Goal: Task Accomplishment & Management: Use online tool/utility

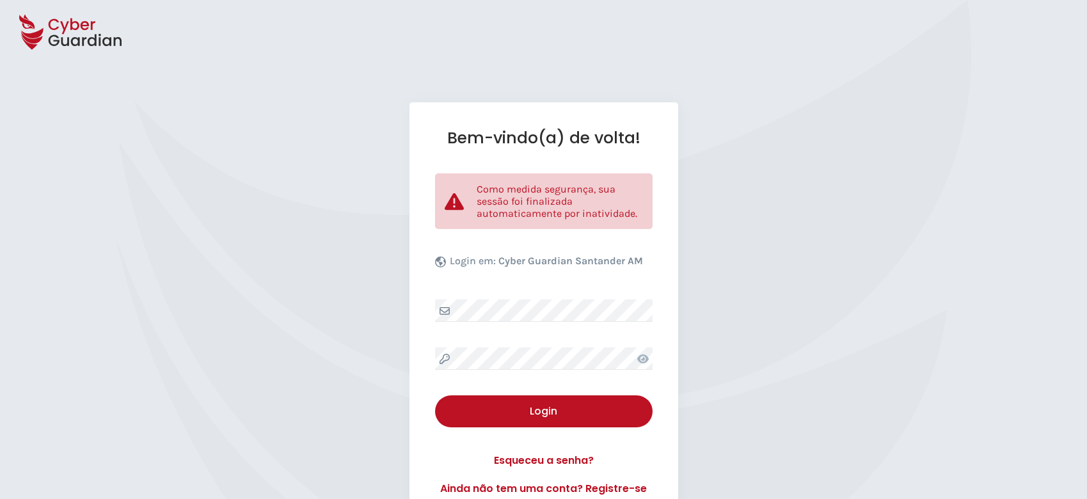
select select "Português (BR)"
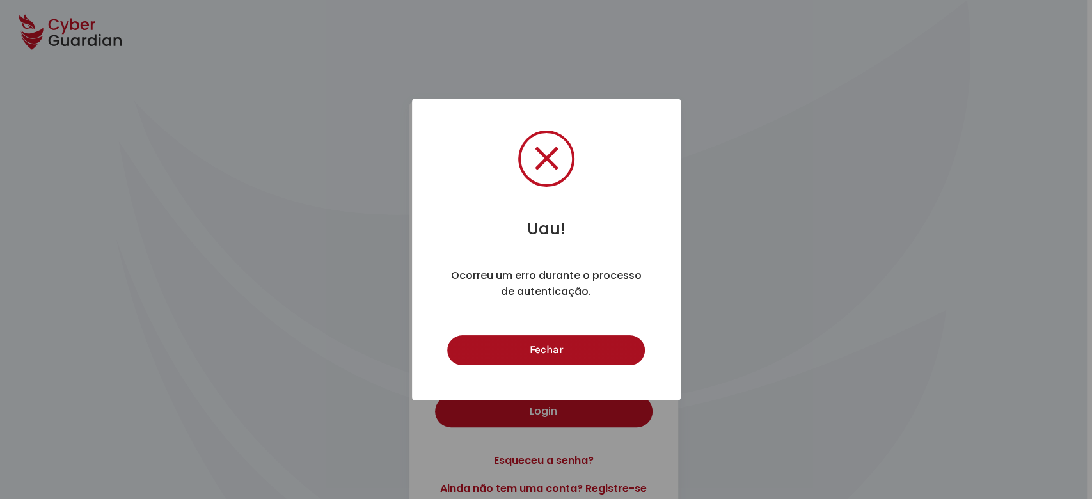
click at [585, 350] on button "Fechar" at bounding box center [546, 350] width 198 height 30
click at [537, 355] on button "Fechar" at bounding box center [546, 350] width 198 height 30
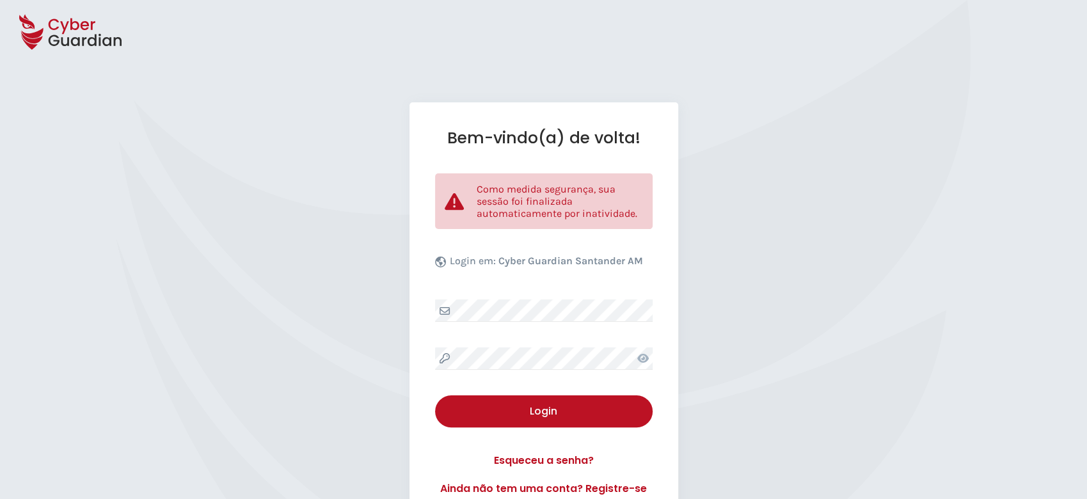
click at [641, 361] on icon at bounding box center [643, 358] width 12 height 10
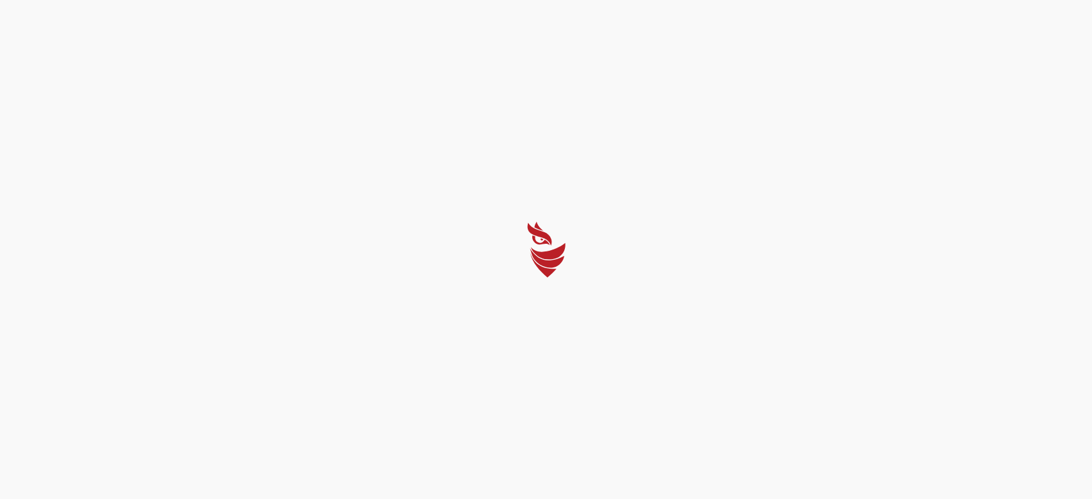
select select "Português (BR)"
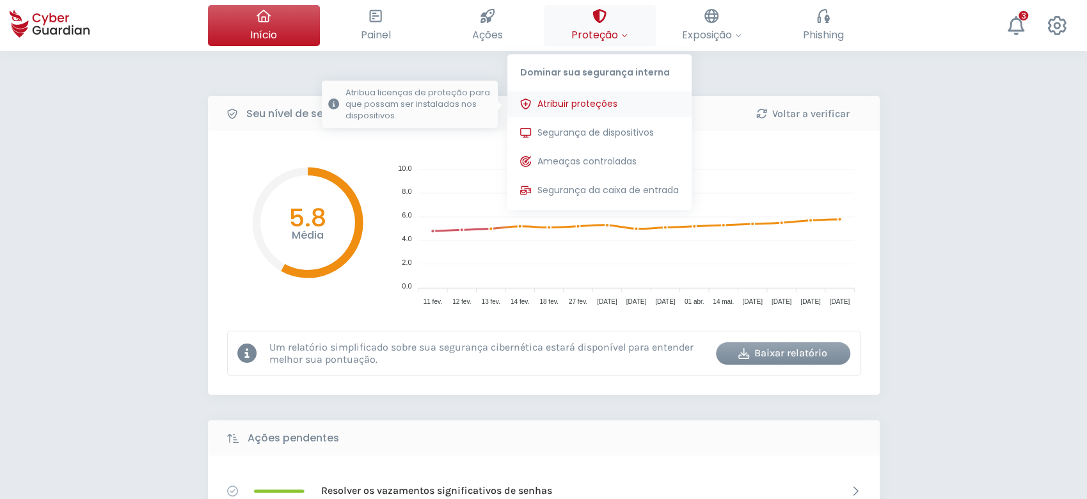
click at [610, 108] on span "Atribuir proteções" at bounding box center [577, 103] width 80 height 13
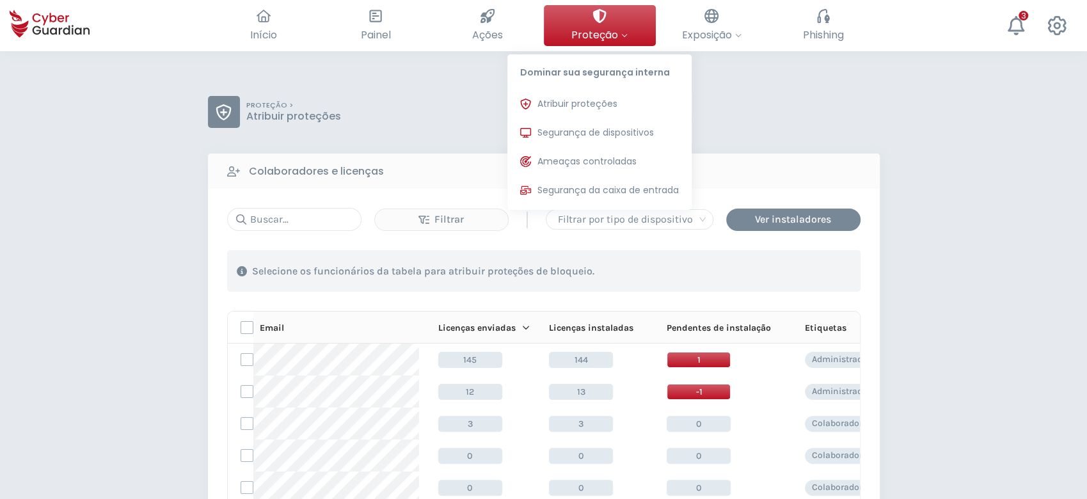
click at [587, 35] on span "Proteção" at bounding box center [599, 35] width 56 height 16
click at [585, 126] on span "Segurança de dispositivos" at bounding box center [595, 132] width 116 height 13
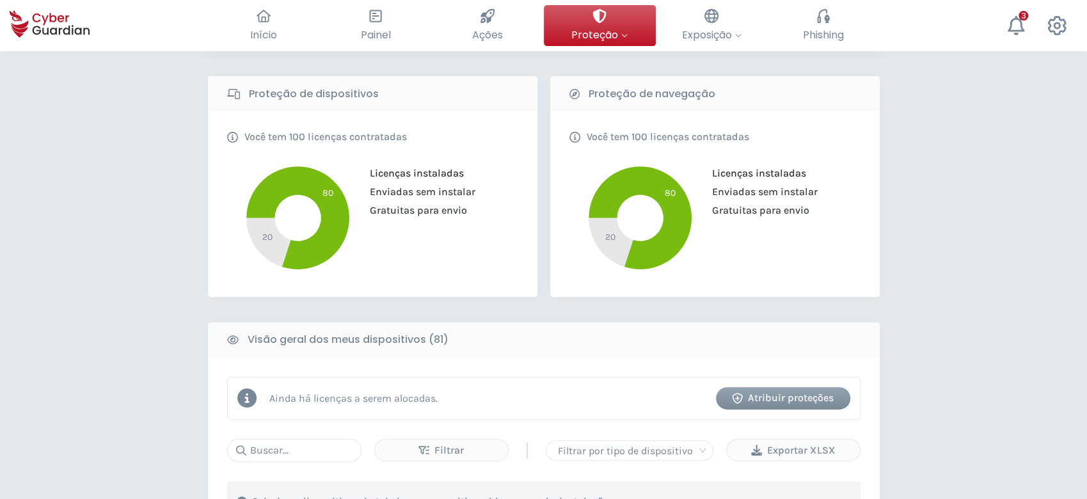
scroll to position [256, 0]
click at [784, 399] on div "Atribuir proteções" at bounding box center [782, 397] width 115 height 15
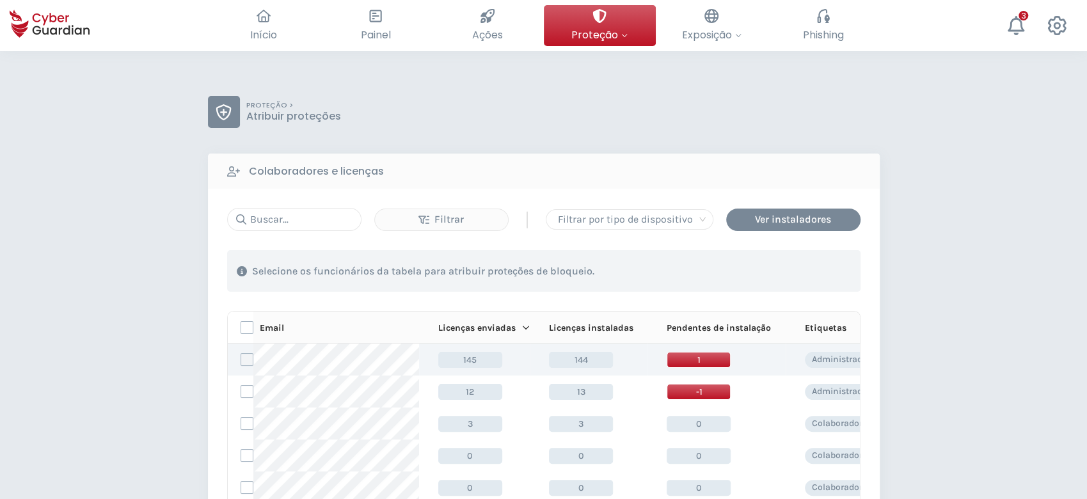
click at [242, 358] on label at bounding box center [247, 359] width 13 height 13
click at [241, 358] on input "checkbox" at bounding box center [241, 360] width 0 height 12
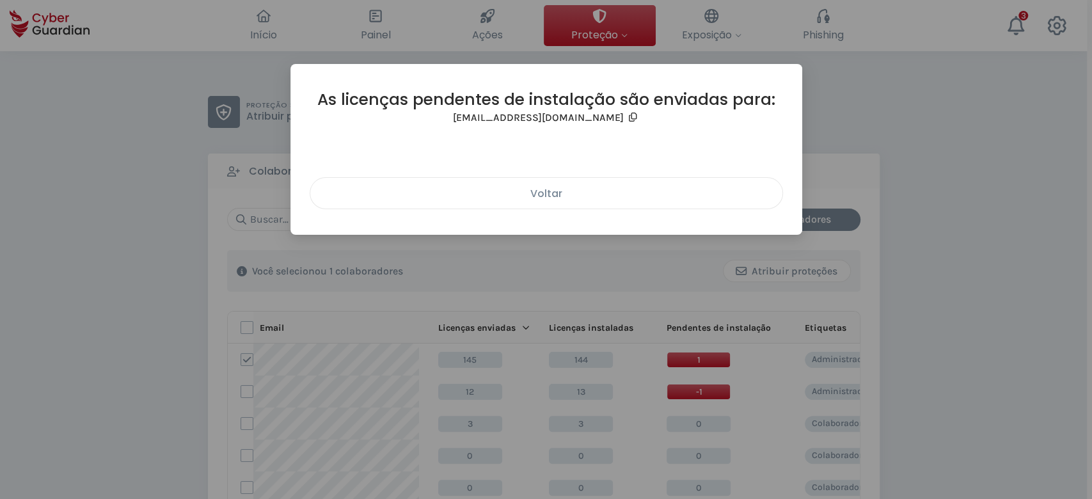
click at [541, 192] on div "Voltar" at bounding box center [546, 194] width 453 height 16
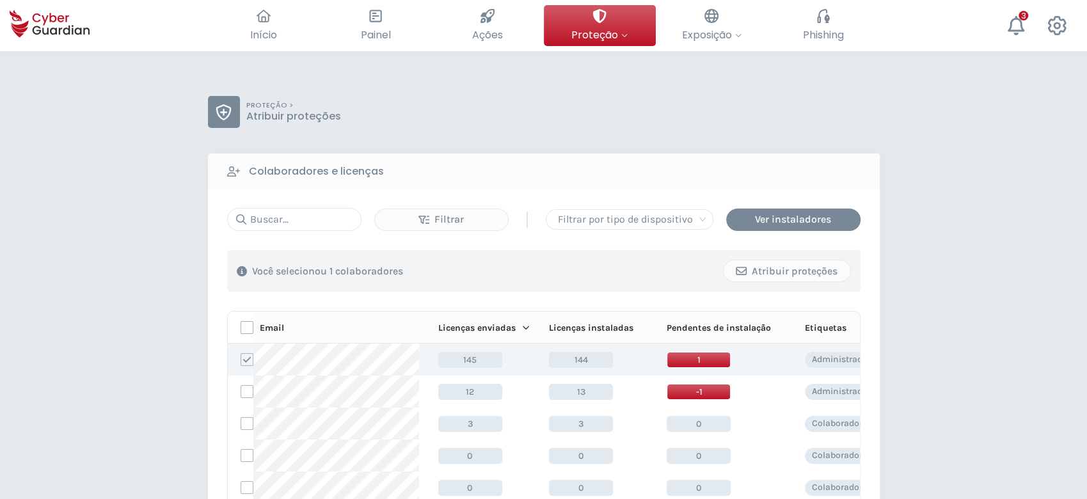
click at [250, 353] on label at bounding box center [247, 359] width 13 height 13
click at [241, 354] on input "checkbox" at bounding box center [241, 360] width 0 height 12
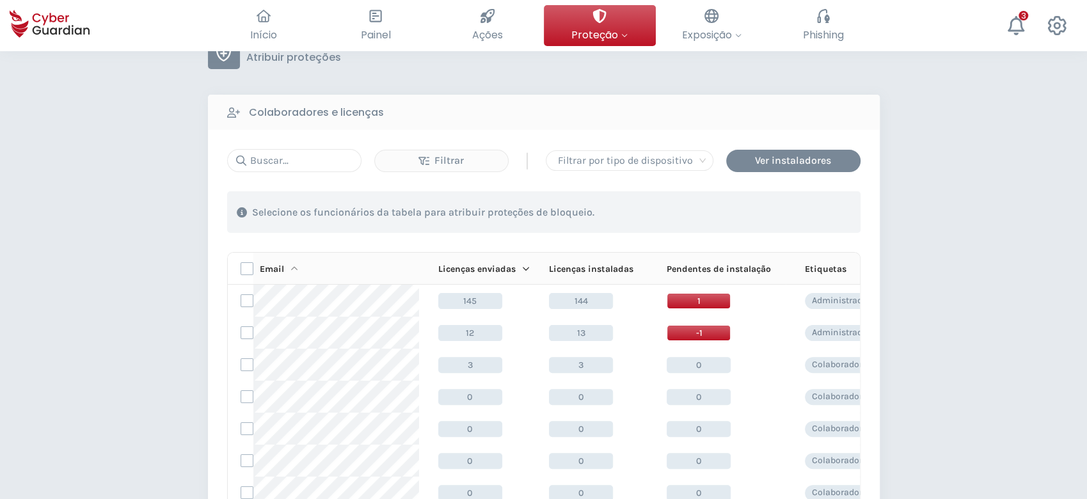
scroll to position [85, 0]
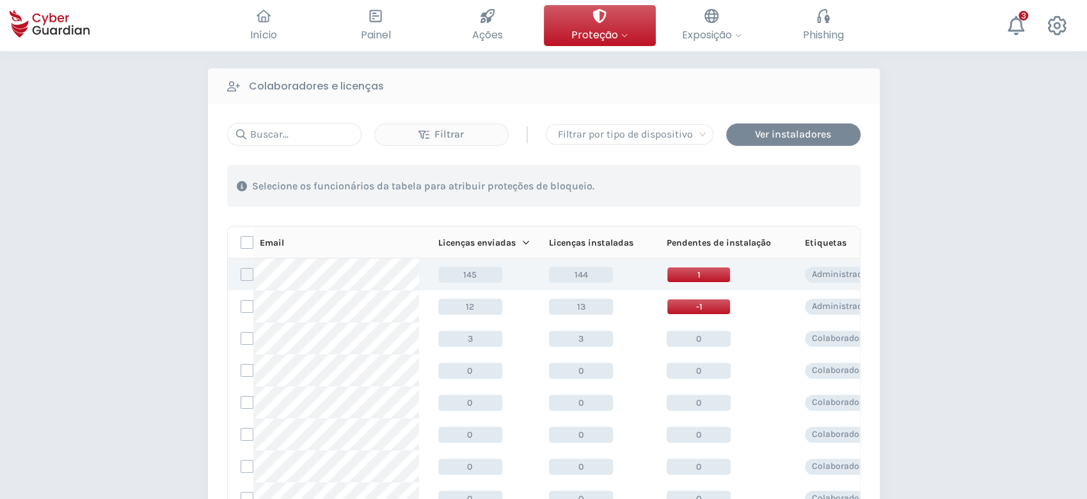
click at [250, 271] on label at bounding box center [247, 274] width 13 height 13
click at [241, 271] on input "checkbox" at bounding box center [241, 275] width 0 height 12
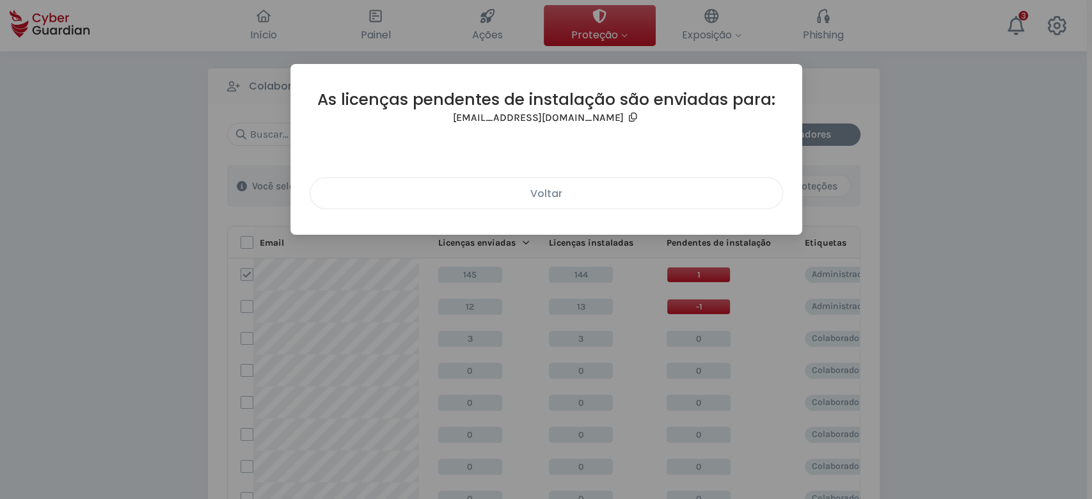
click at [536, 192] on div "Voltar" at bounding box center [546, 194] width 453 height 16
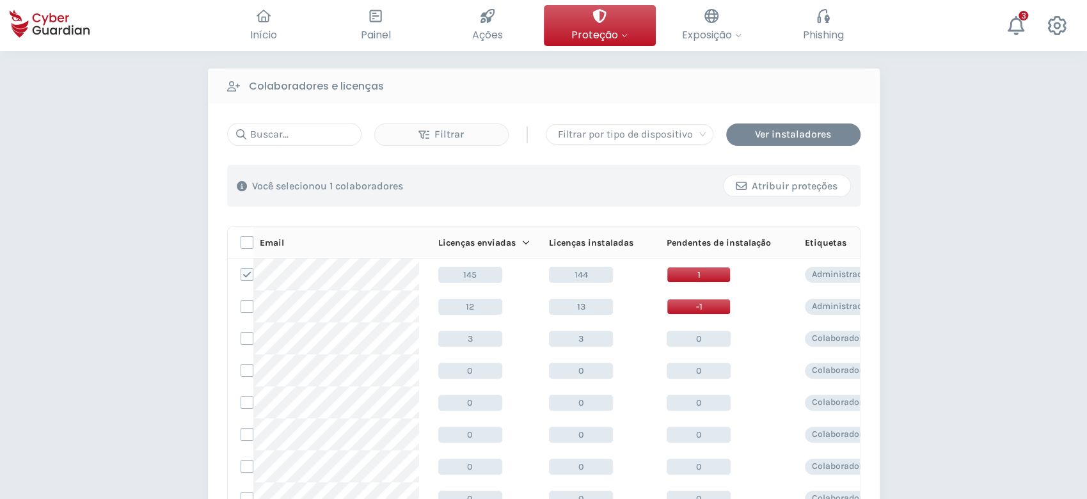
click at [766, 192] on div "Atribuir proteções" at bounding box center [786, 185] width 107 height 15
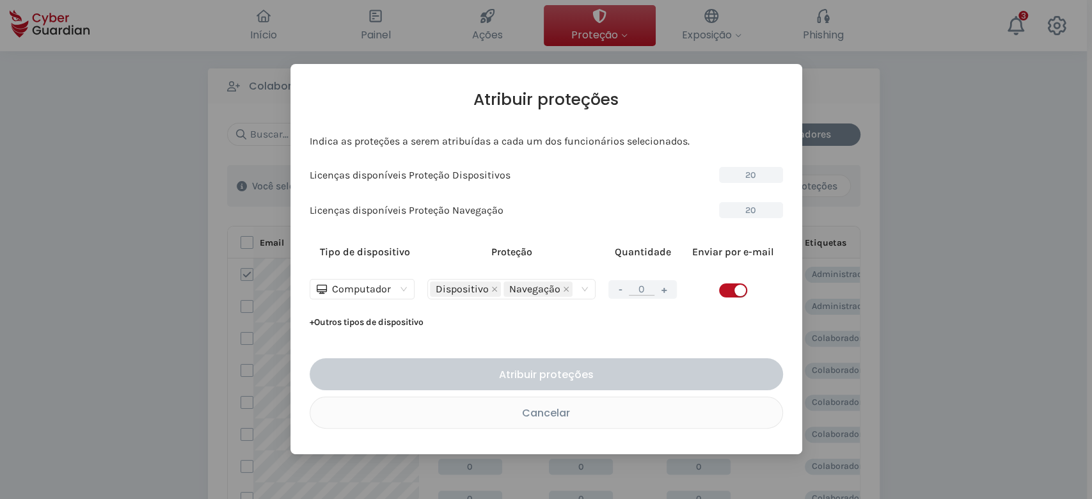
click at [669, 284] on button "+" at bounding box center [663, 289] width 15 height 16
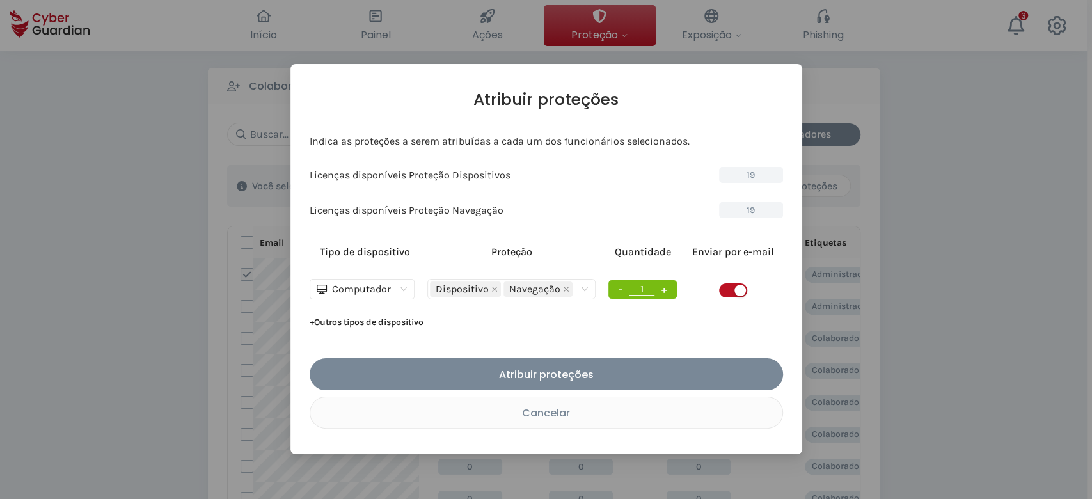
click at [669, 284] on button "+" at bounding box center [663, 289] width 15 height 16
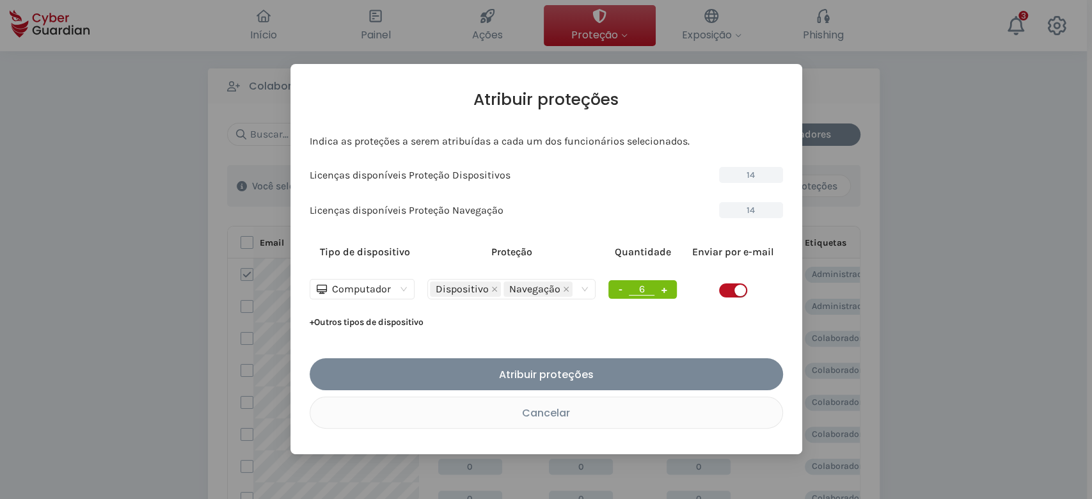
click at [669, 284] on button "+" at bounding box center [663, 289] width 15 height 16
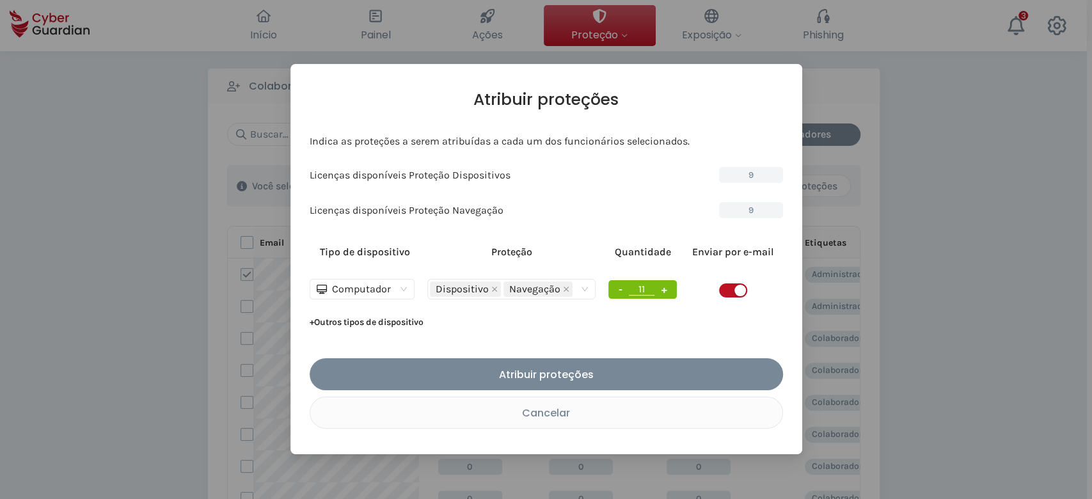
click at [669, 284] on button "+" at bounding box center [663, 289] width 15 height 16
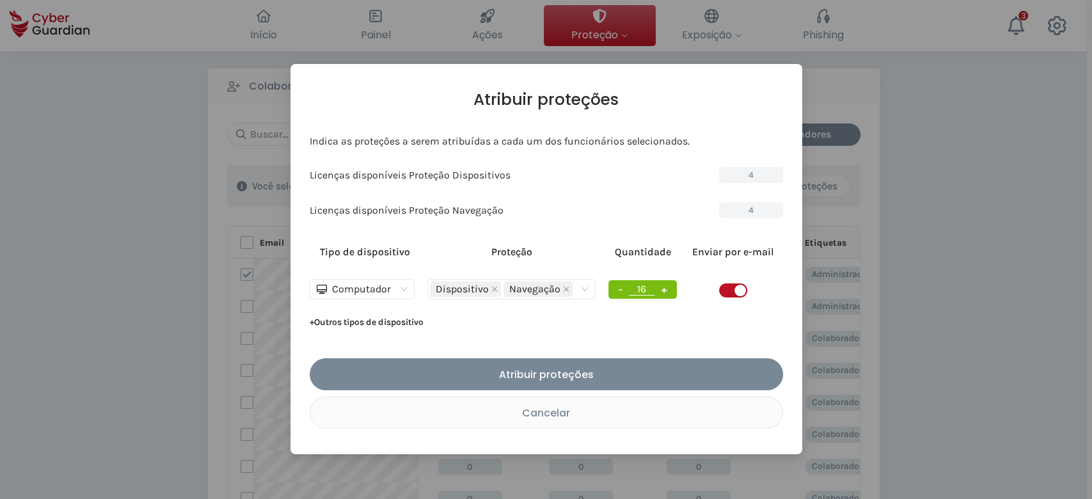
click at [669, 284] on button "+" at bounding box center [663, 289] width 15 height 16
type input "20"
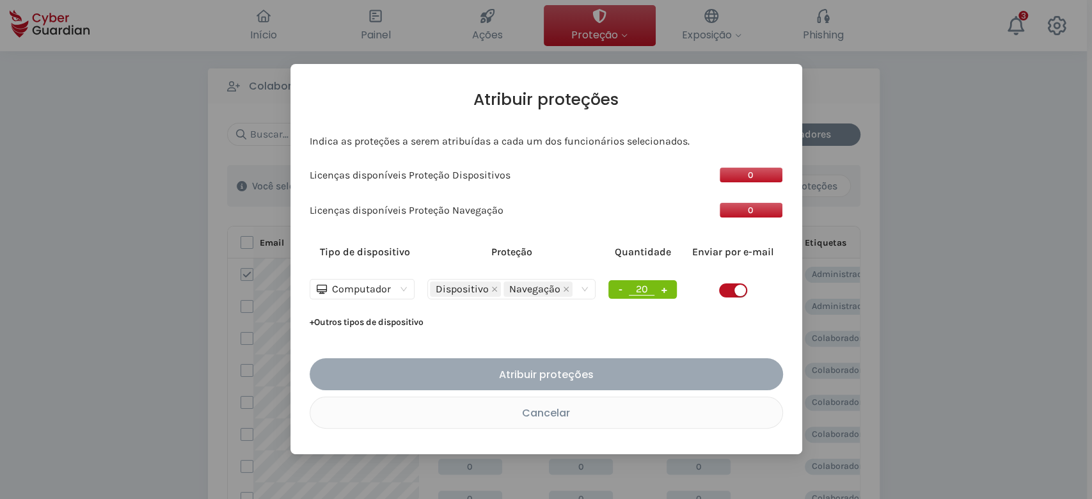
click at [583, 374] on div "Atribuir proteções" at bounding box center [546, 375] width 454 height 16
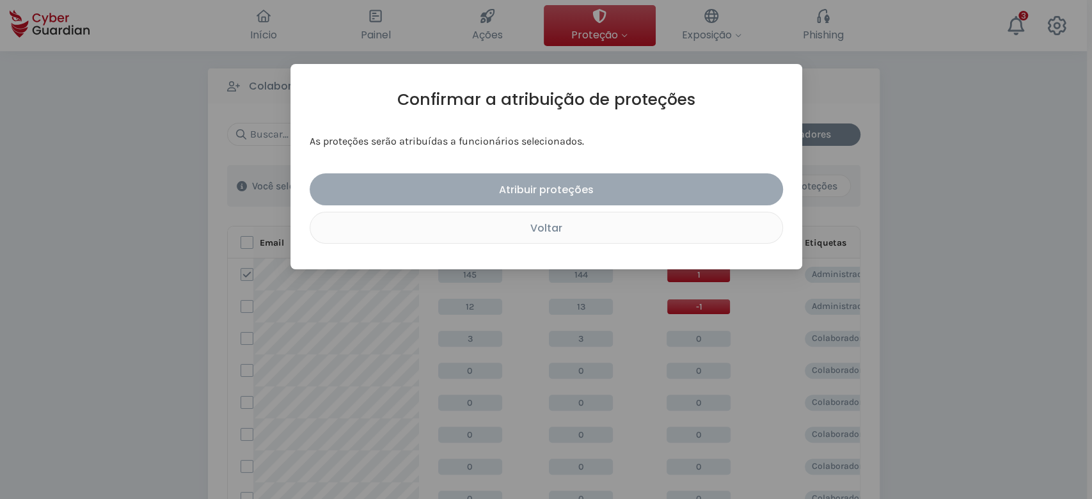
click at [578, 187] on div "Atribuir proteções" at bounding box center [546, 190] width 454 height 16
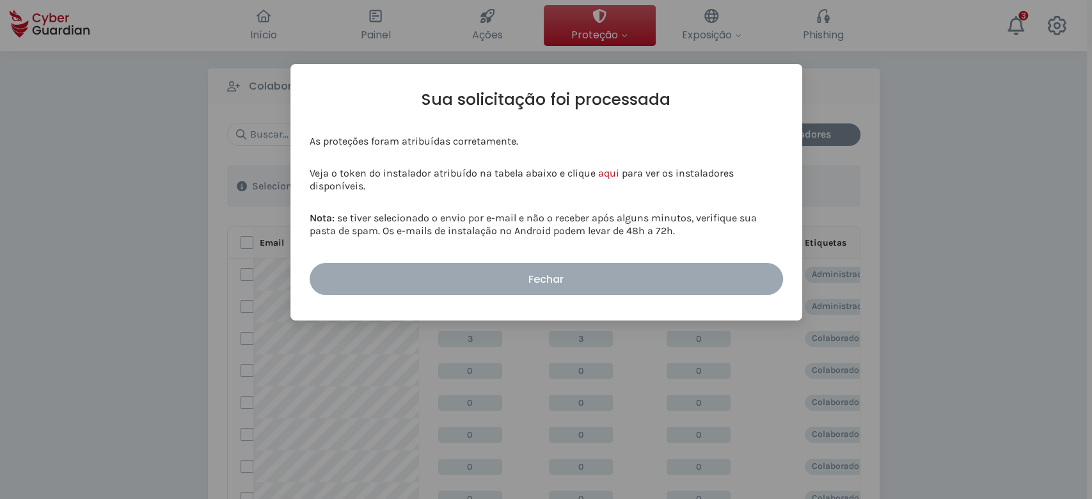
click at [579, 279] on div "Fechar" at bounding box center [546, 279] width 454 height 16
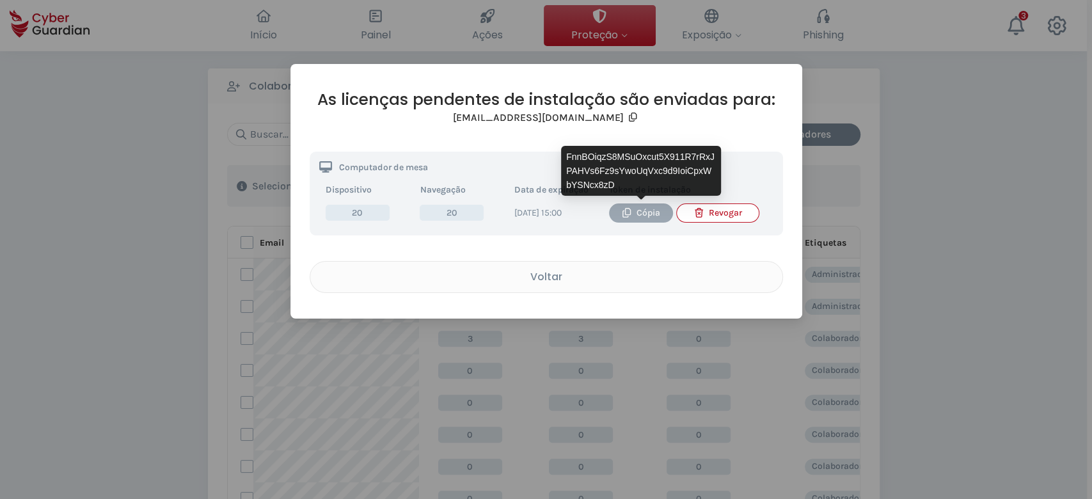
click at [648, 209] on div "Cópia" at bounding box center [641, 213] width 45 height 14
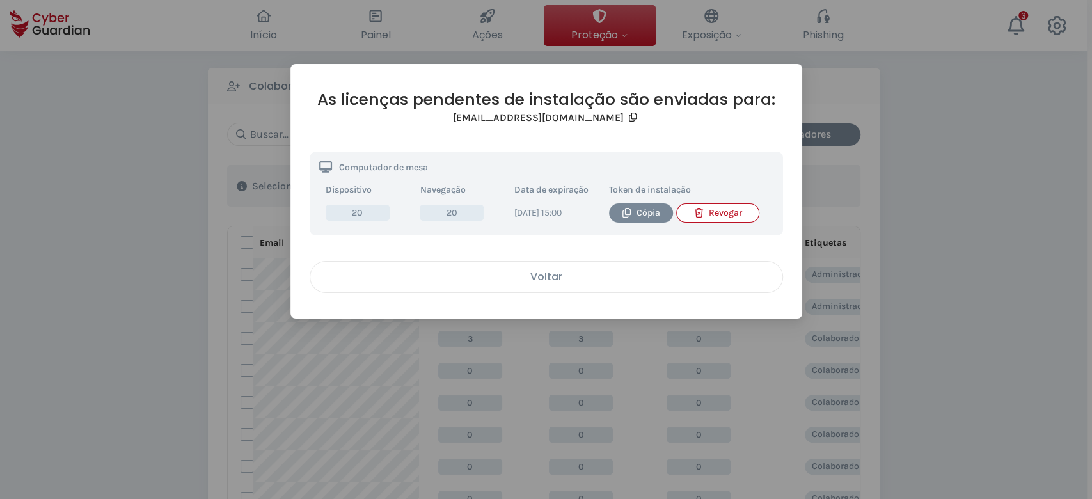
click at [573, 270] on div "Voltar" at bounding box center [546, 277] width 453 height 16
